Goal: Find specific page/section: Find specific page/section

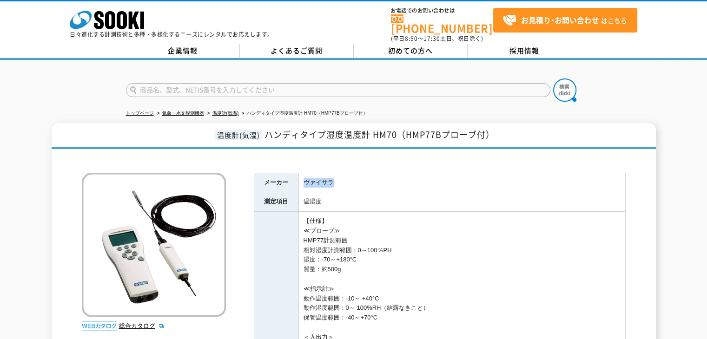
drag, startPoint x: 300, startPoint y: 172, endPoint x: 331, endPoint y: 172, distance: 30.7
click at [331, 173] on td "ヴァイサラ" at bounding box center [461, 183] width 327 height 20
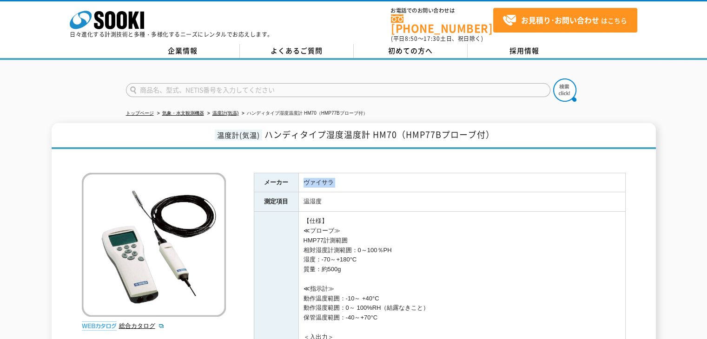
click at [332, 174] on td "ヴァイサラ" at bounding box center [461, 183] width 327 height 20
click at [335, 175] on td "ヴァイサラ" at bounding box center [461, 183] width 327 height 20
